Goal: Communication & Community: Connect with others

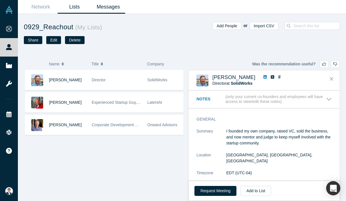
scroll to position [66, 0]
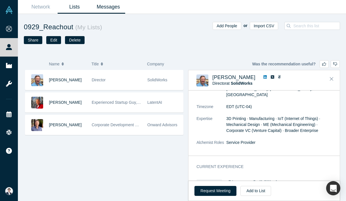
click at [109, 6] on link "Messages" at bounding box center [108, 6] width 34 height 13
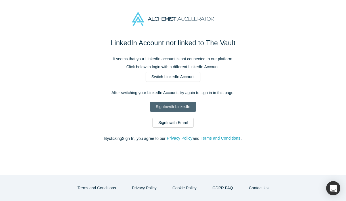
click at [181, 102] on link "Sign In with LinkedIn" at bounding box center [173, 107] width 46 height 10
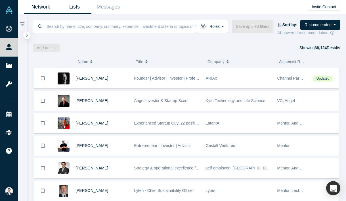
click at [79, 11] on link "Lists" at bounding box center [75, 6] width 34 height 13
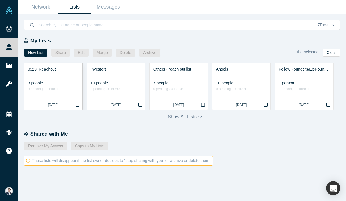
click at [61, 78] on div at bounding box center [53, 75] width 51 height 6
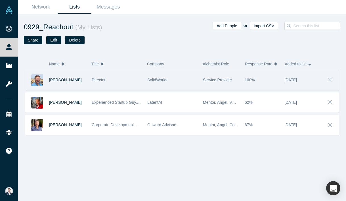
click at [151, 81] on span "SolidWorks" at bounding box center [157, 80] width 20 height 5
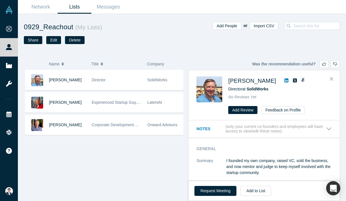
click at [284, 79] on icon at bounding box center [286, 80] width 4 height 4
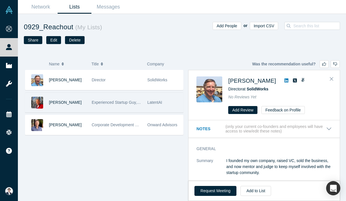
click at [101, 102] on span "Experienced Startup Guy, 22 positive exits to date" at bounding box center [136, 102] width 88 height 5
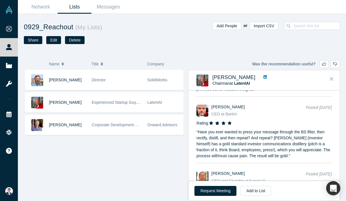
scroll to position [853, 0]
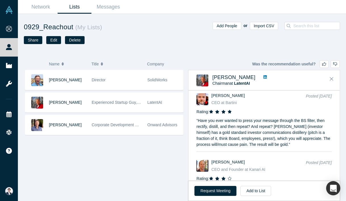
click at [263, 76] on icon at bounding box center [264, 77] width 3 height 4
click at [331, 79] on icon "Close" at bounding box center [331, 78] width 3 height 3
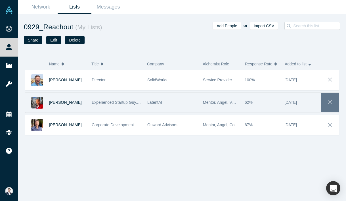
click at [332, 97] on button "button" at bounding box center [330, 103] width 18 height 20
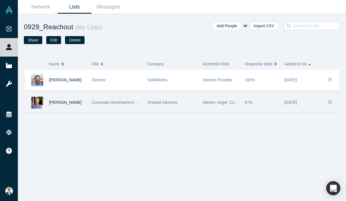
click at [145, 103] on div "Onward Advisors" at bounding box center [173, 103] width 56 height 20
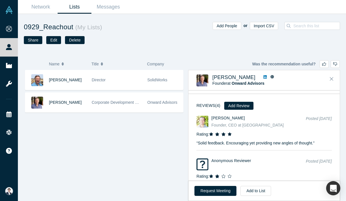
scroll to position [981, 0]
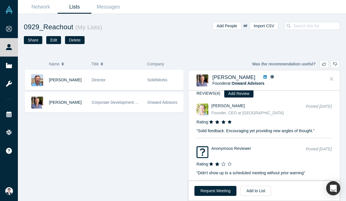
click at [332, 80] on icon "Close" at bounding box center [331, 78] width 3 height 5
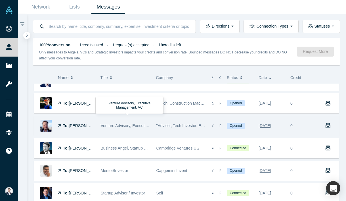
scroll to position [237, 0]
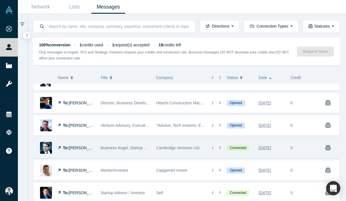
click at [144, 150] on div "Business Angel, Startup Coach and best-selling author" at bounding box center [126, 148] width 50 height 20
click at [194, 147] on span "Cambridge Ventures UG" at bounding box center [177, 147] width 43 height 5
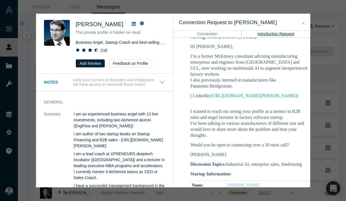
scroll to position [103, 0]
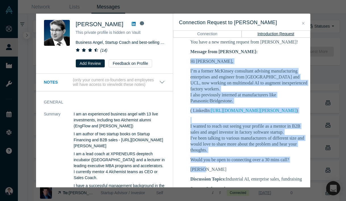
drag, startPoint x: 190, startPoint y: 60, endPoint x: 219, endPoint y: 165, distance: 108.8
copy div "Hi Martin, I’m a former McKinsey consultant advising manufacturing enterprises …"
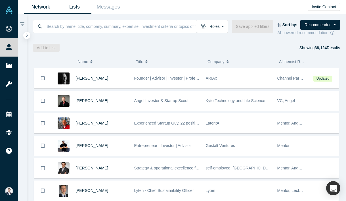
click at [76, 7] on link "Lists" at bounding box center [75, 6] width 34 height 13
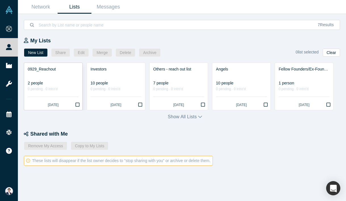
click at [58, 85] on div "2 people" at bounding box center [53, 83] width 51 height 6
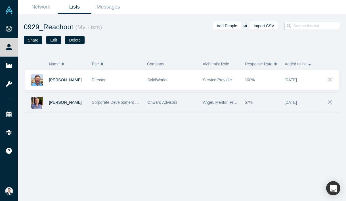
click at [101, 108] on div "Corporate Development Professional | Startup Advisor" at bounding box center [117, 103] width 50 height 20
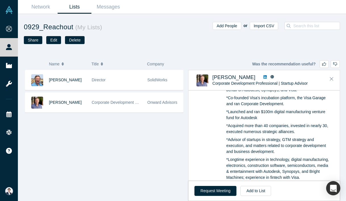
scroll to position [39, 0]
